Goal: Task Accomplishment & Management: Use online tool/utility

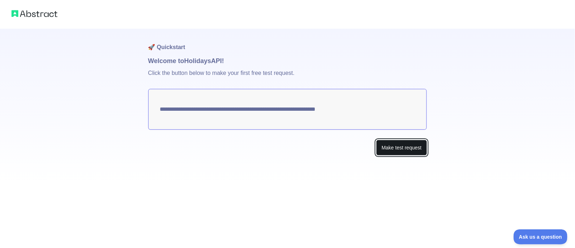
click at [407, 151] on button "Make test request" at bounding box center [401, 148] width 51 height 16
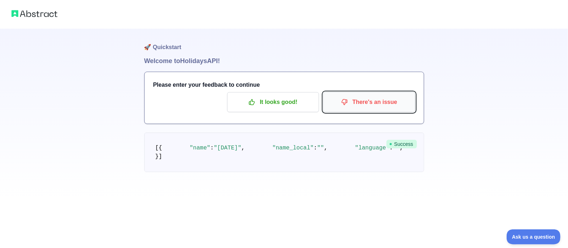
click at [364, 104] on p "There's an issue" at bounding box center [369, 102] width 81 height 12
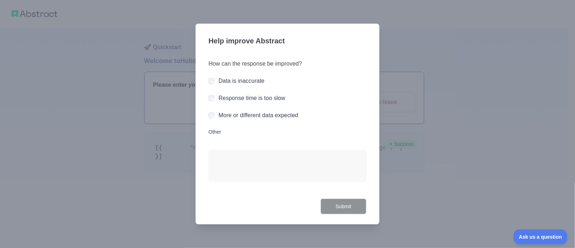
click at [293, 117] on label "More or different data expected" at bounding box center [259, 115] width 80 height 6
click at [346, 209] on button "Submit" at bounding box center [344, 207] width 46 height 16
